Goal: Task Accomplishment & Management: Use online tool/utility

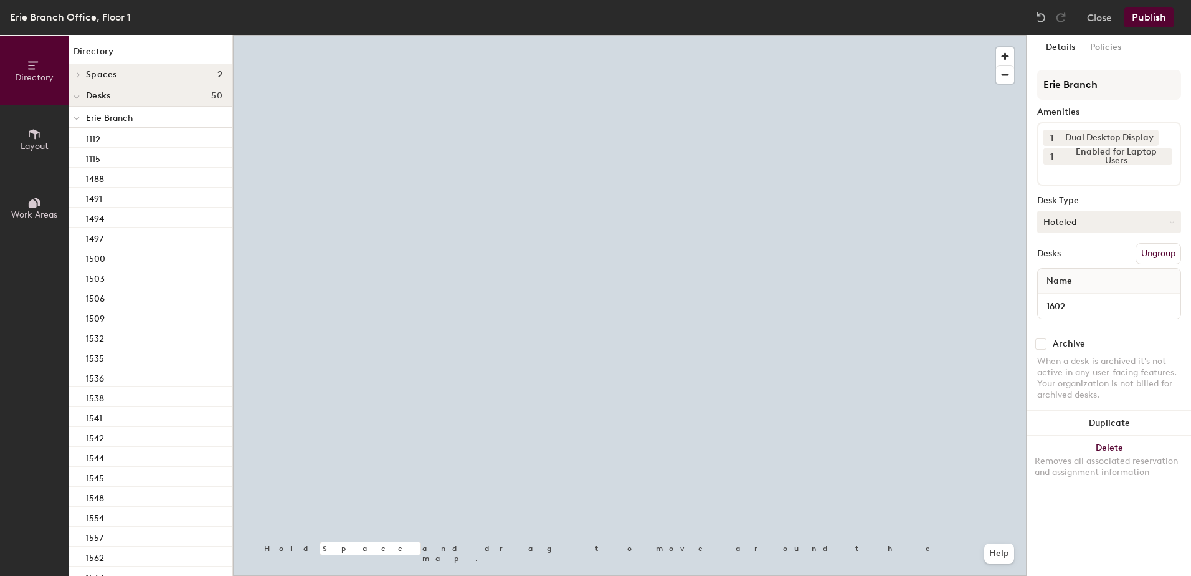
click at [1088, 224] on button "Hoteled" at bounding box center [1109, 222] width 144 height 22
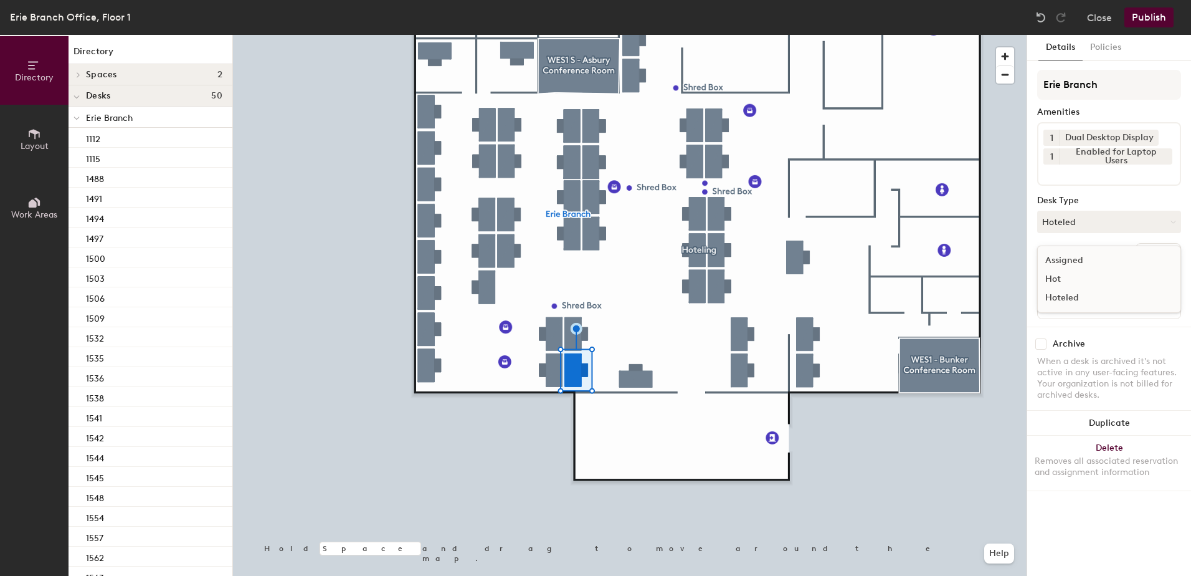
click at [1090, 254] on div "Assigned" at bounding box center [1100, 260] width 125 height 19
click at [1149, 250] on button "Ungroup" at bounding box center [1158, 253] width 45 height 21
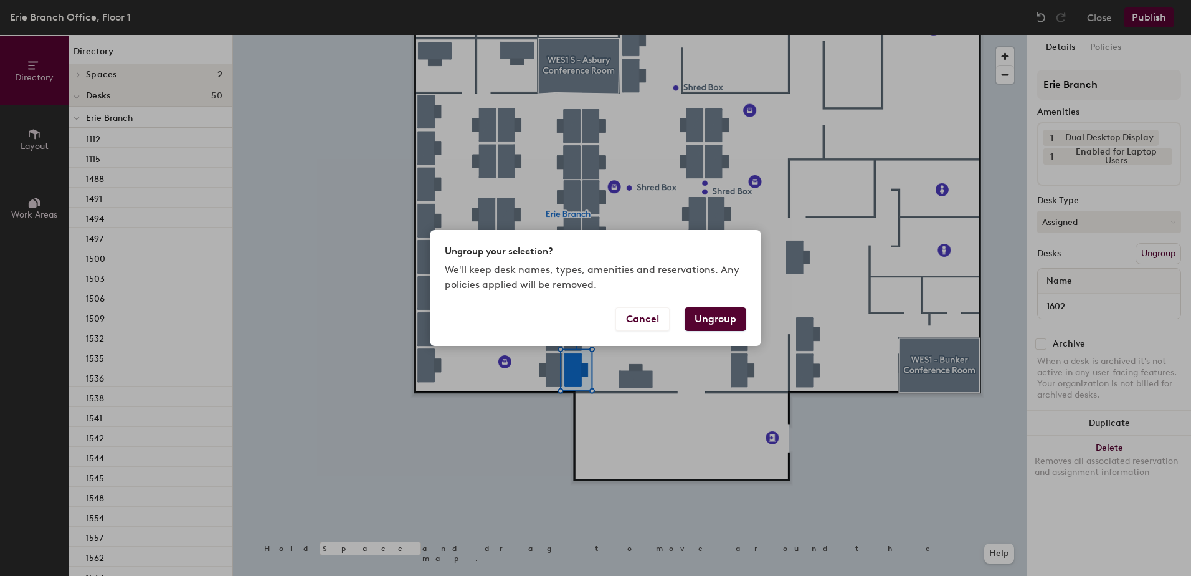
click at [712, 316] on button "Ungroup" at bounding box center [716, 319] width 62 height 24
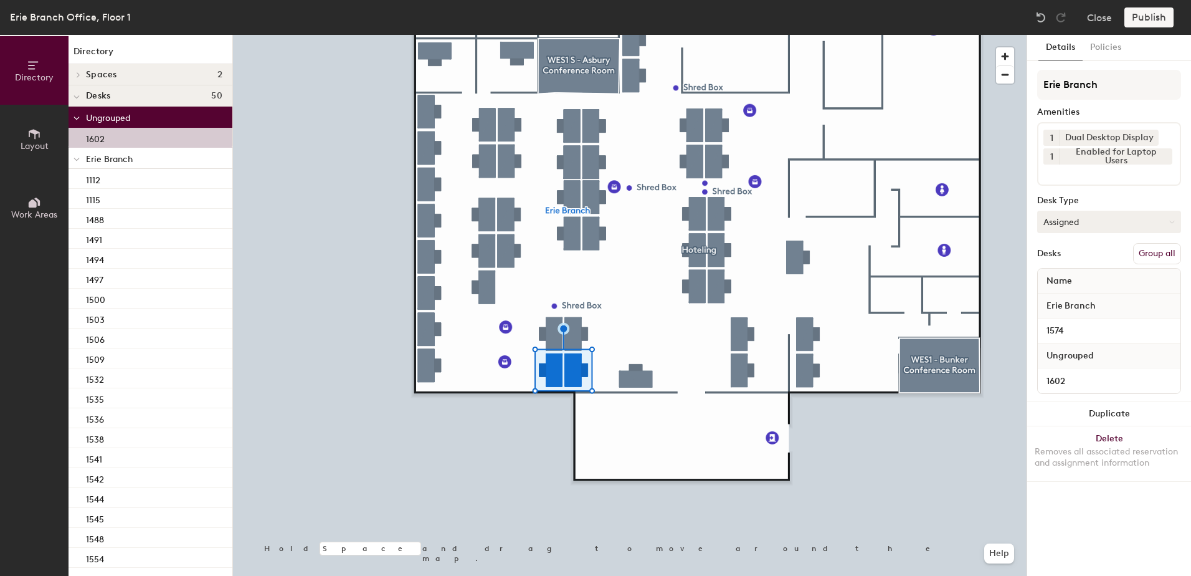
click at [1151, 249] on button "Group all" at bounding box center [1157, 253] width 48 height 21
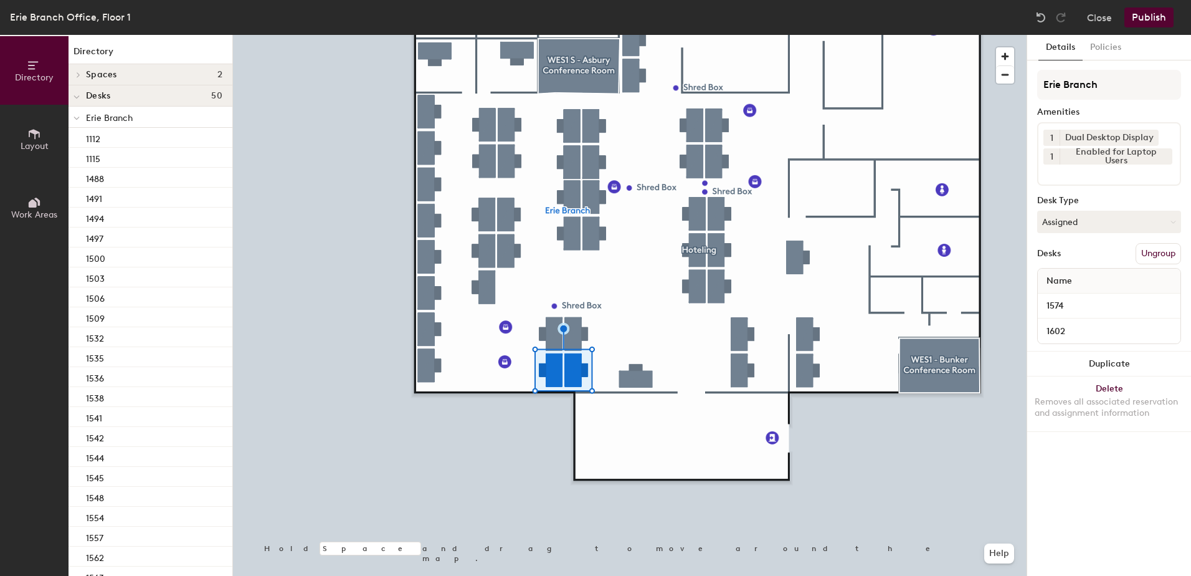
click at [1155, 15] on button "Publish" at bounding box center [1148, 17] width 49 height 20
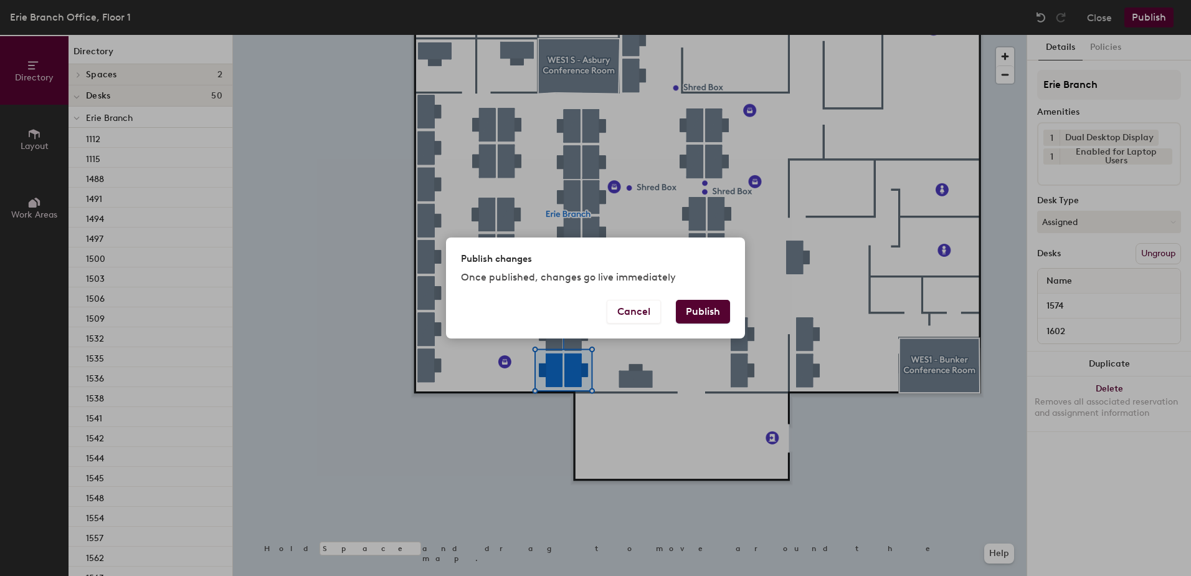
click at [707, 310] on button "Publish" at bounding box center [703, 312] width 54 height 24
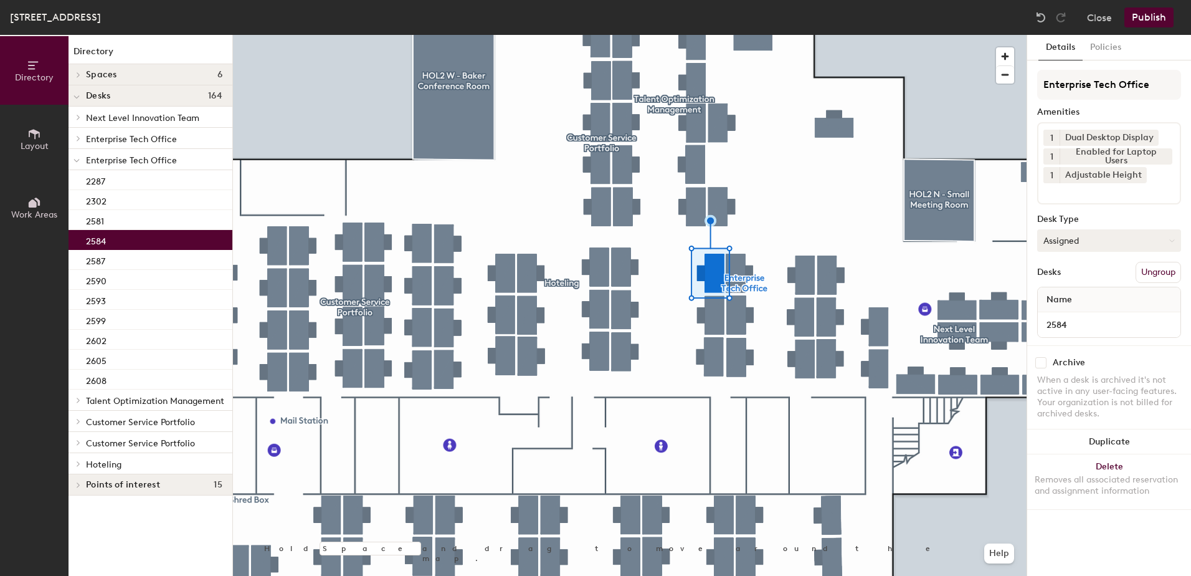
click at [1072, 245] on button "Assigned" at bounding box center [1109, 240] width 144 height 22
click at [1072, 319] on div "Hoteled" at bounding box center [1100, 316] width 125 height 19
click at [1152, 278] on button "Ungroup" at bounding box center [1158, 272] width 45 height 21
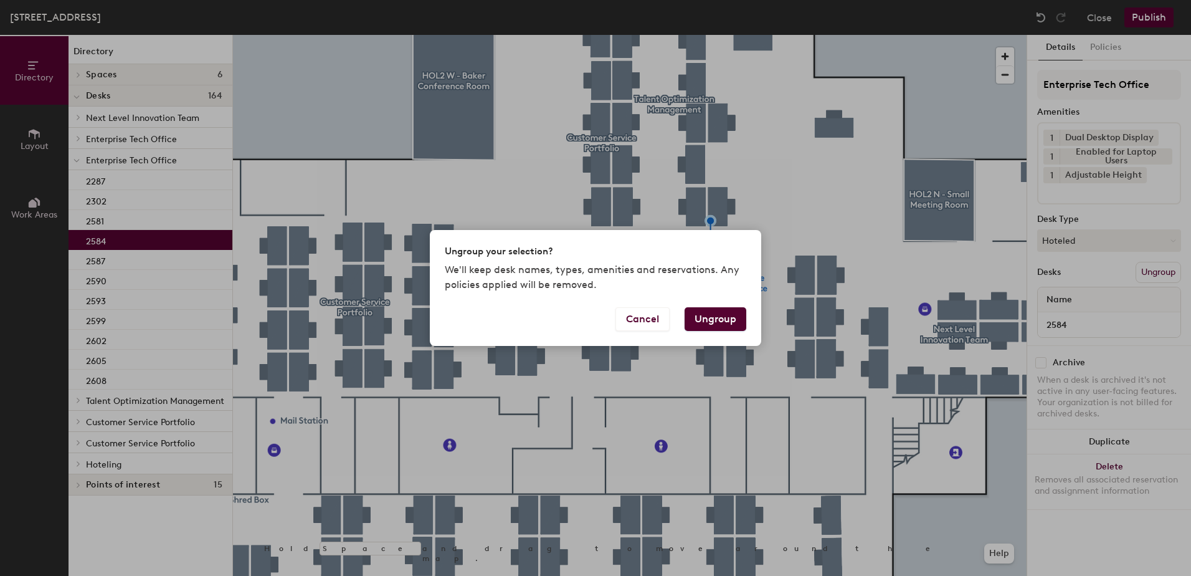
click at [721, 324] on button "Ungroup" at bounding box center [716, 319] width 62 height 24
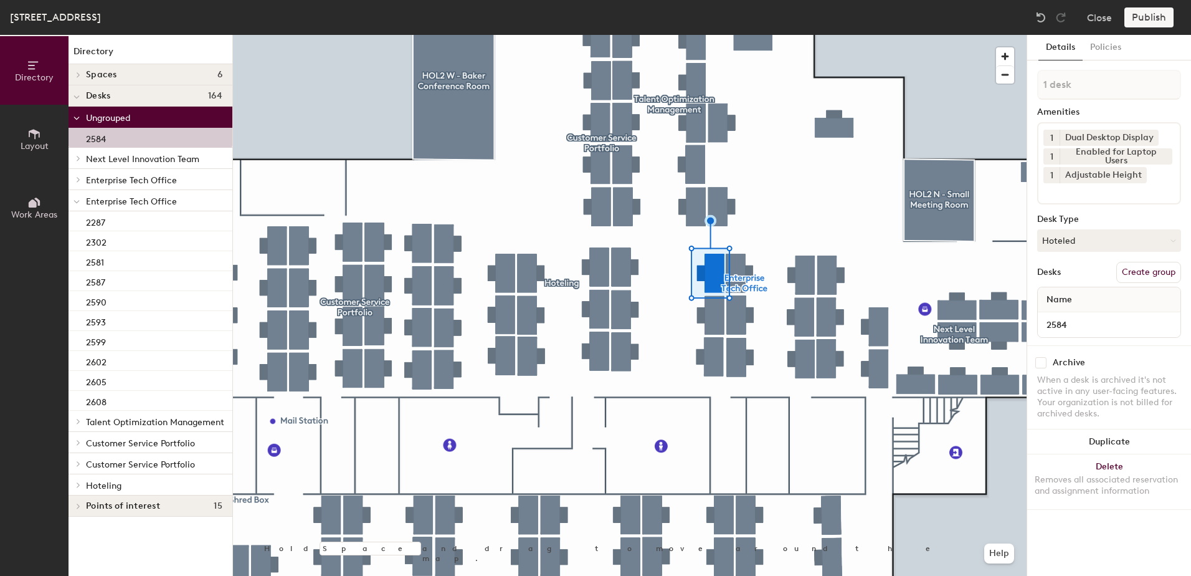
click at [72, 203] on div at bounding box center [77, 200] width 16 height 21
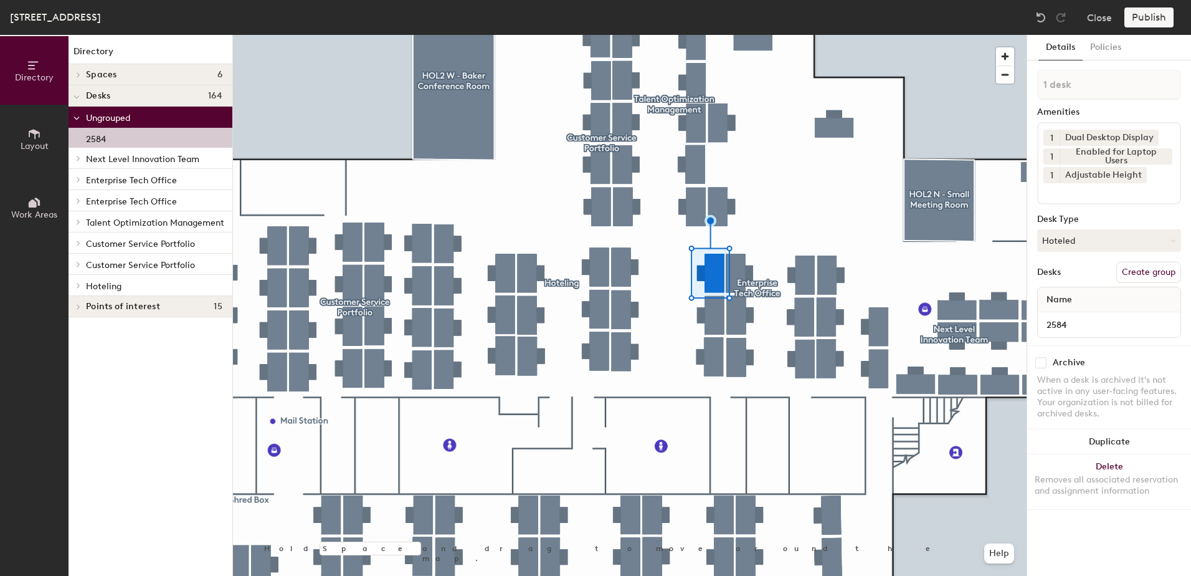
click at [80, 288] on span at bounding box center [77, 285] width 11 height 6
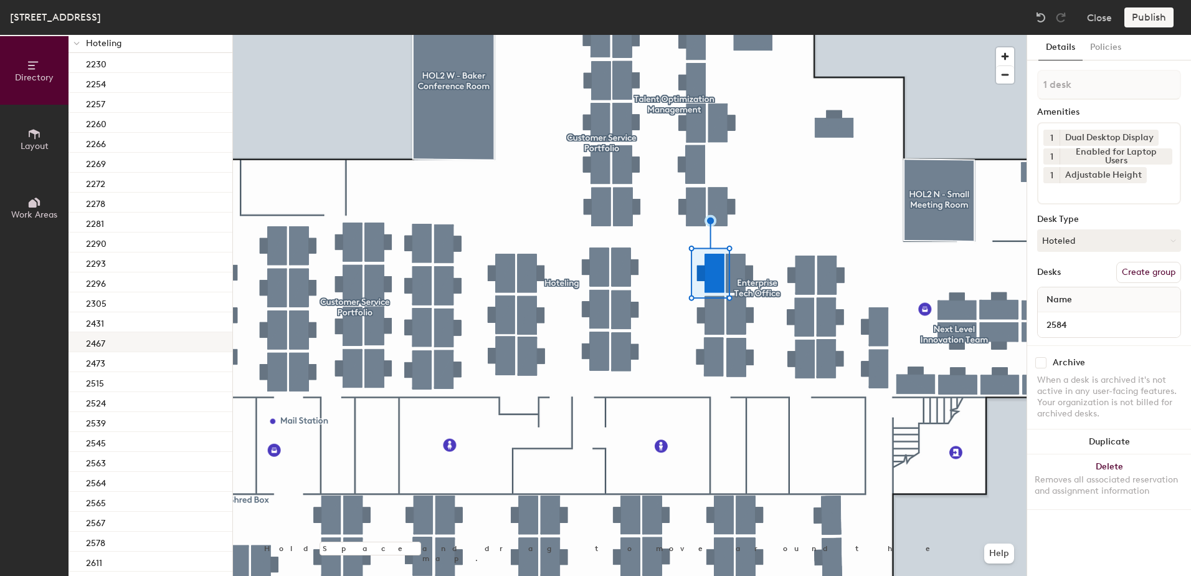
scroll to position [249, 0]
click at [149, 534] on div "2578" at bounding box center [151, 535] width 164 height 20
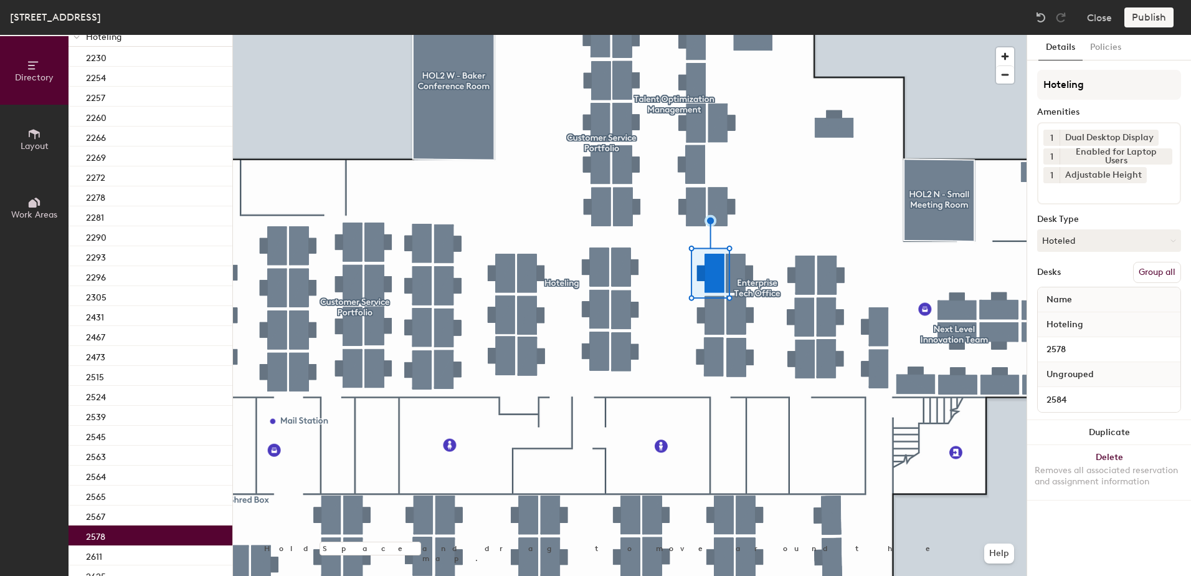
click at [1153, 275] on button "Group all" at bounding box center [1157, 272] width 48 height 21
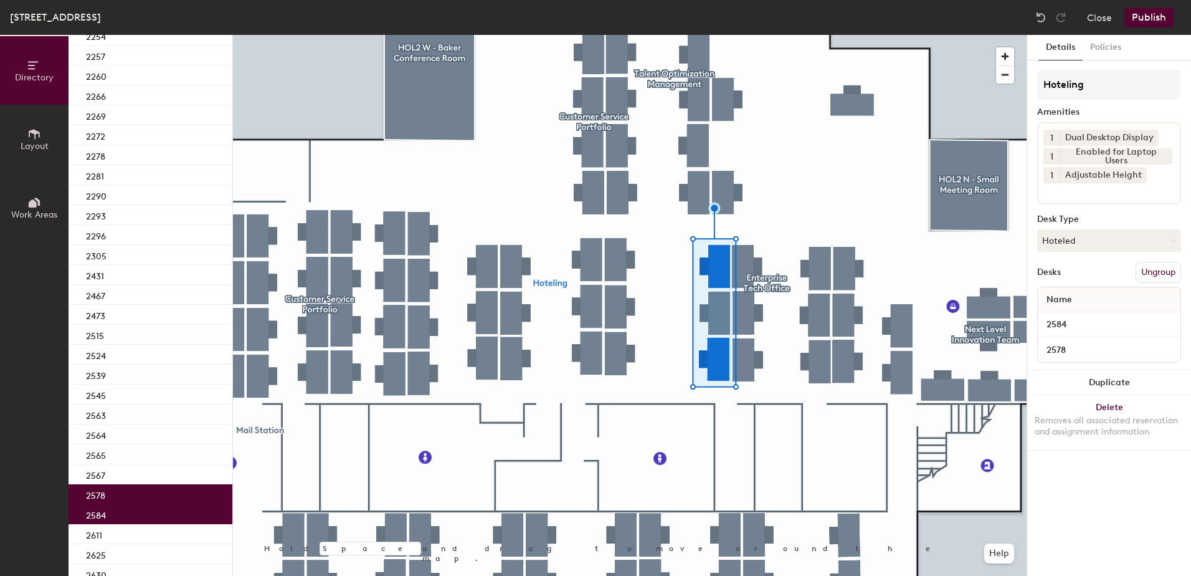
click at [1161, 3] on div "Holland Street Building, Floor 2 Close Publish" at bounding box center [595, 17] width 1191 height 35
click at [1150, 17] on button "Publish" at bounding box center [1148, 17] width 49 height 20
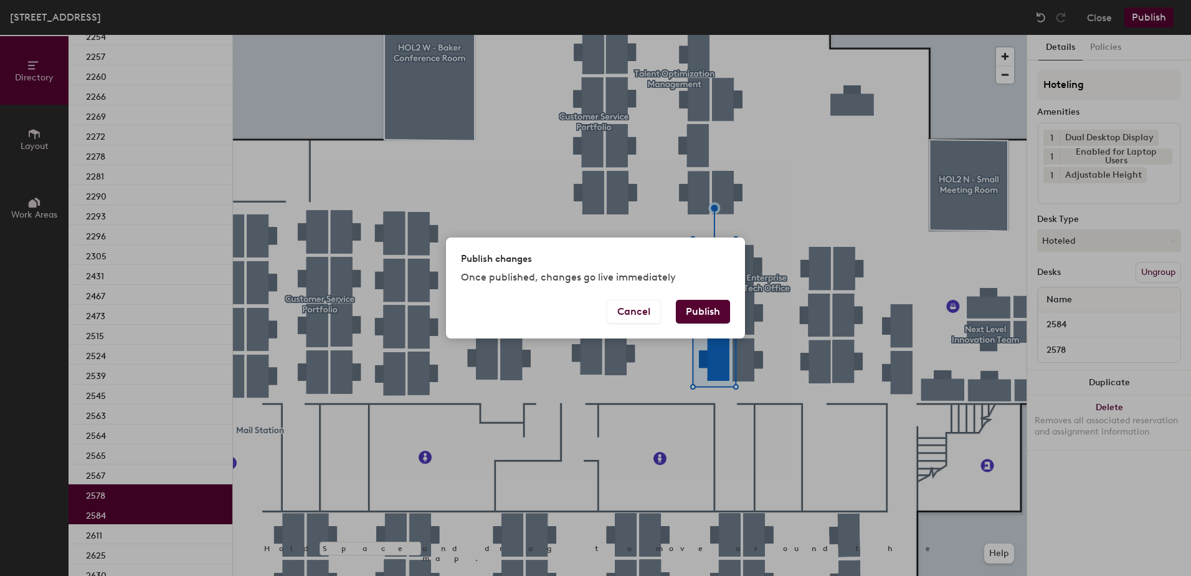
click at [707, 313] on button "Publish" at bounding box center [703, 312] width 54 height 24
